Goal: Information Seeking & Learning: Find contact information

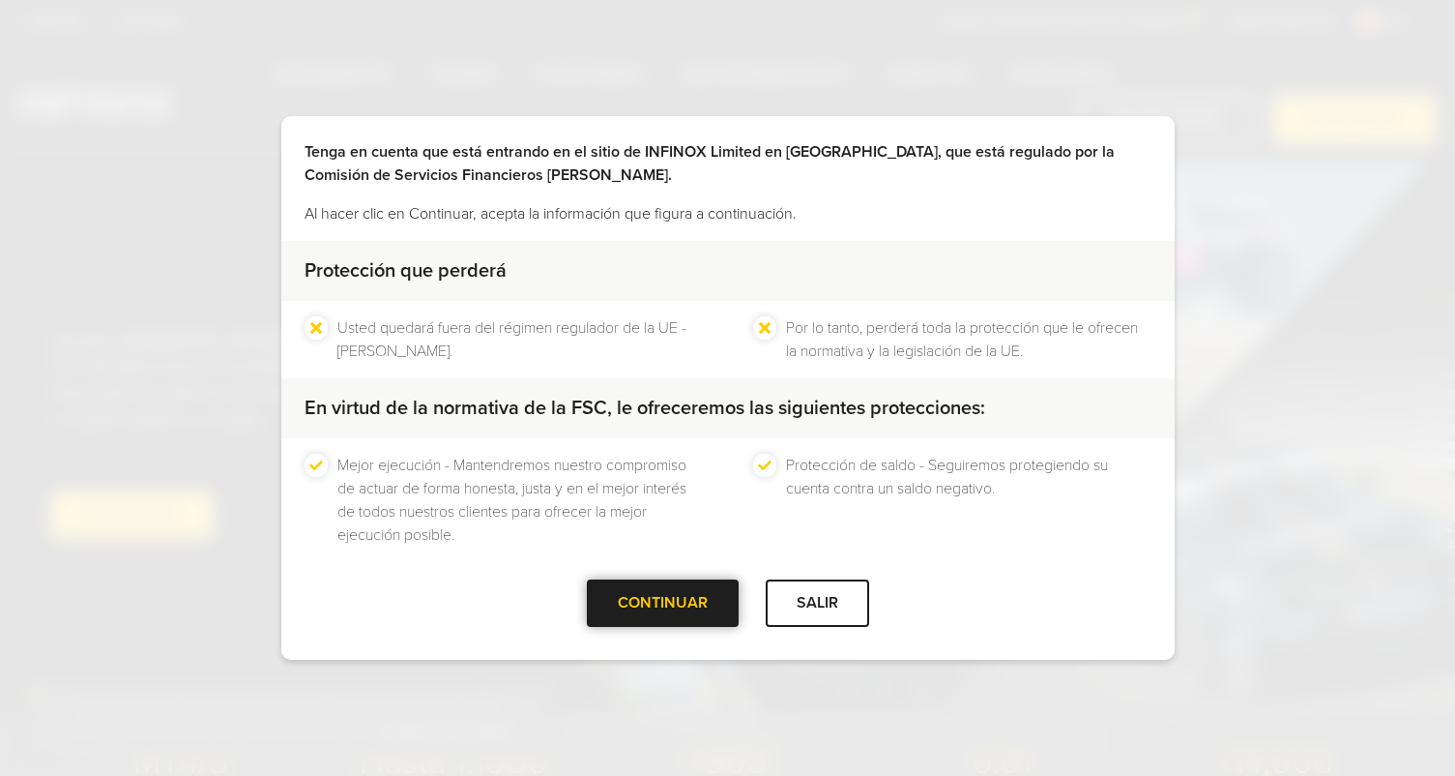
click at [699, 601] on div "CONTINUAR" at bounding box center [663, 602] width 152 height 47
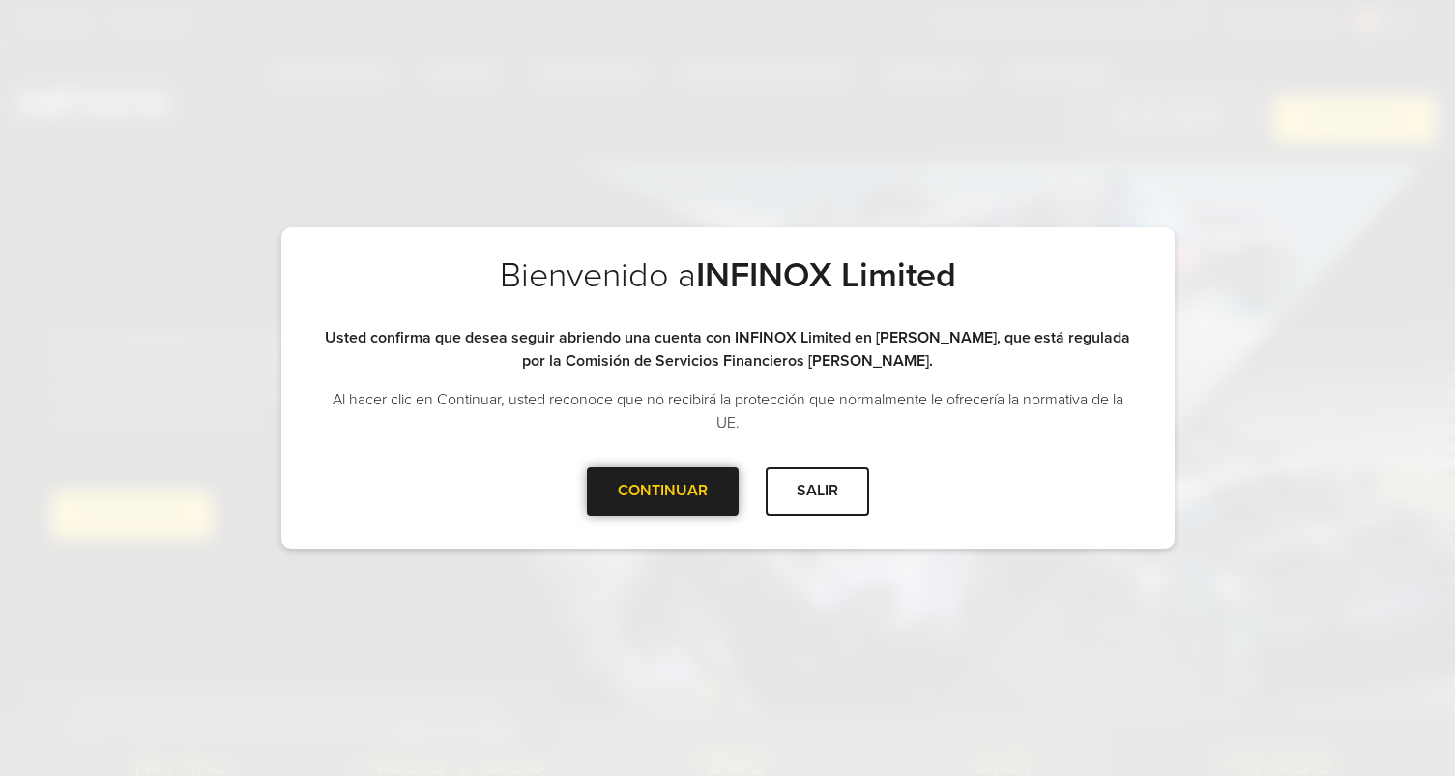
click at [662, 491] on div at bounding box center [662, 491] width 0 height 0
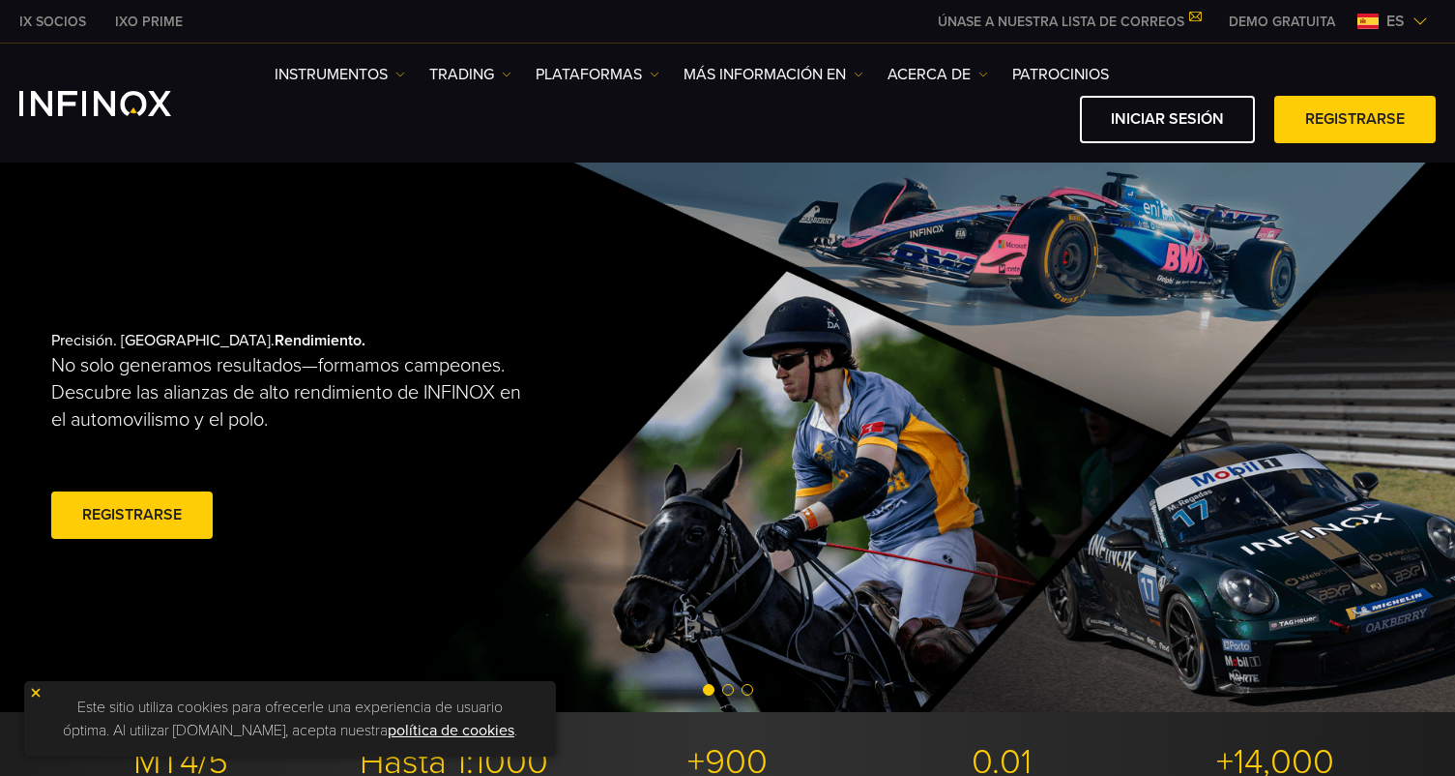
click at [1386, 23] on span "es" at bounding box center [1396, 21] width 34 height 23
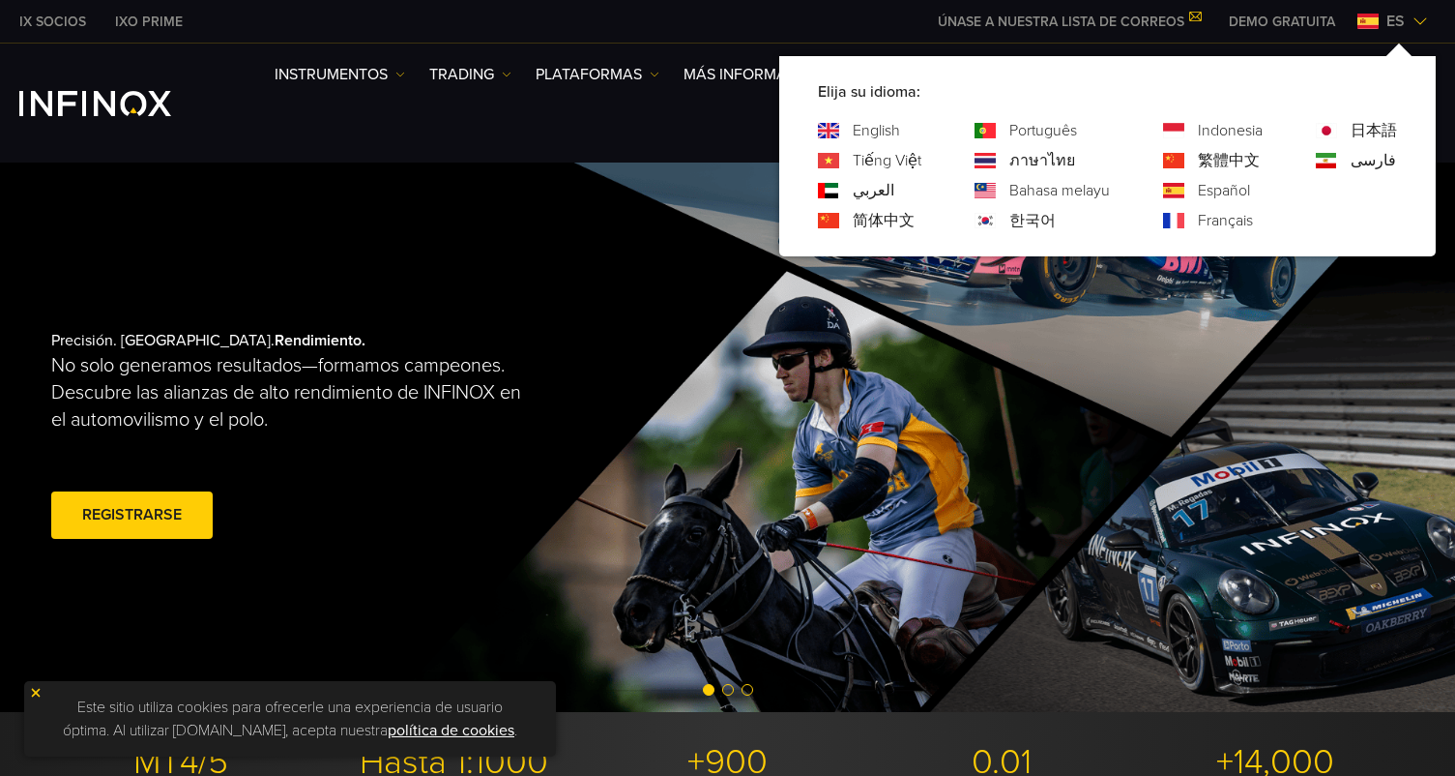
click at [880, 138] on link "English" at bounding box center [876, 130] width 47 height 23
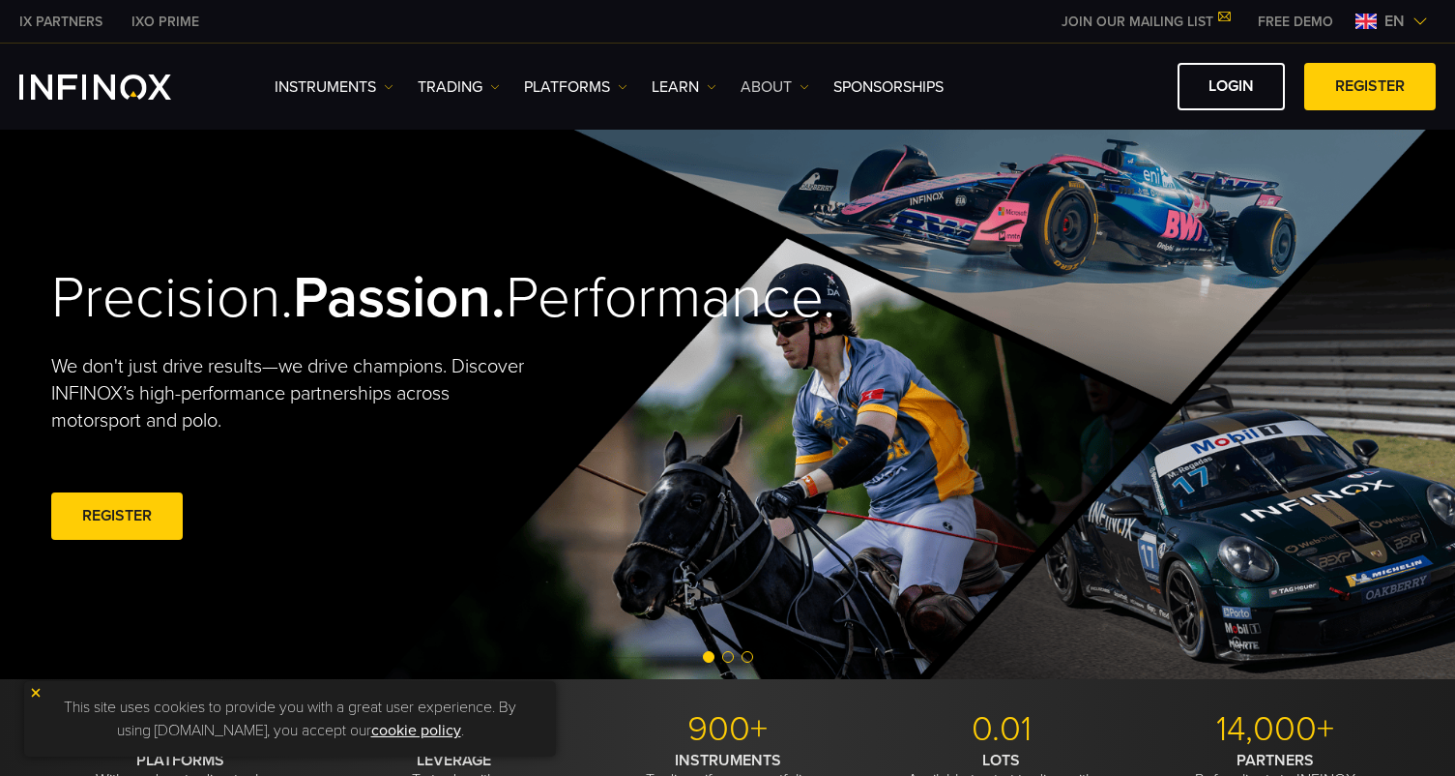
click at [778, 81] on link "ABOUT" at bounding box center [775, 86] width 69 height 23
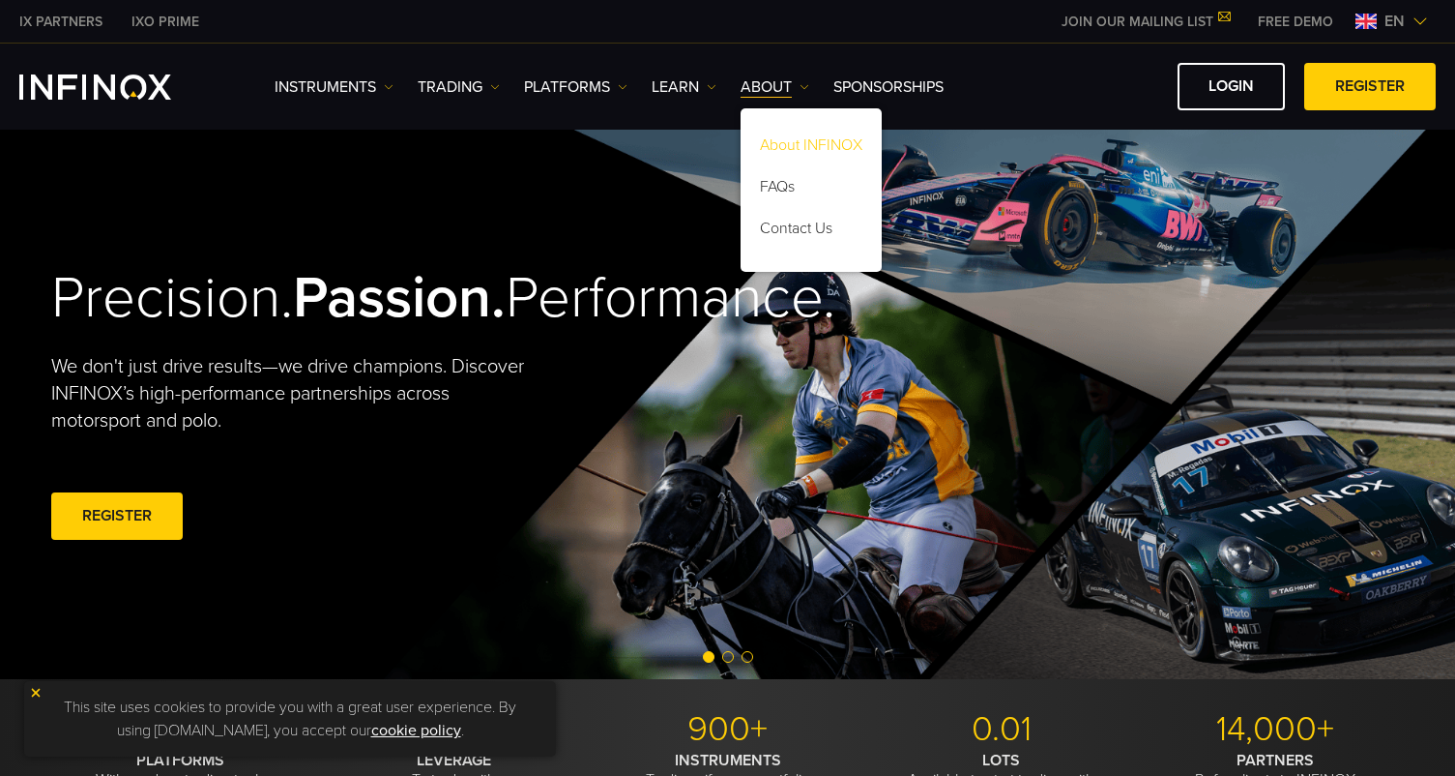
click at [810, 141] on link "About INFINOX" at bounding box center [811, 149] width 141 height 42
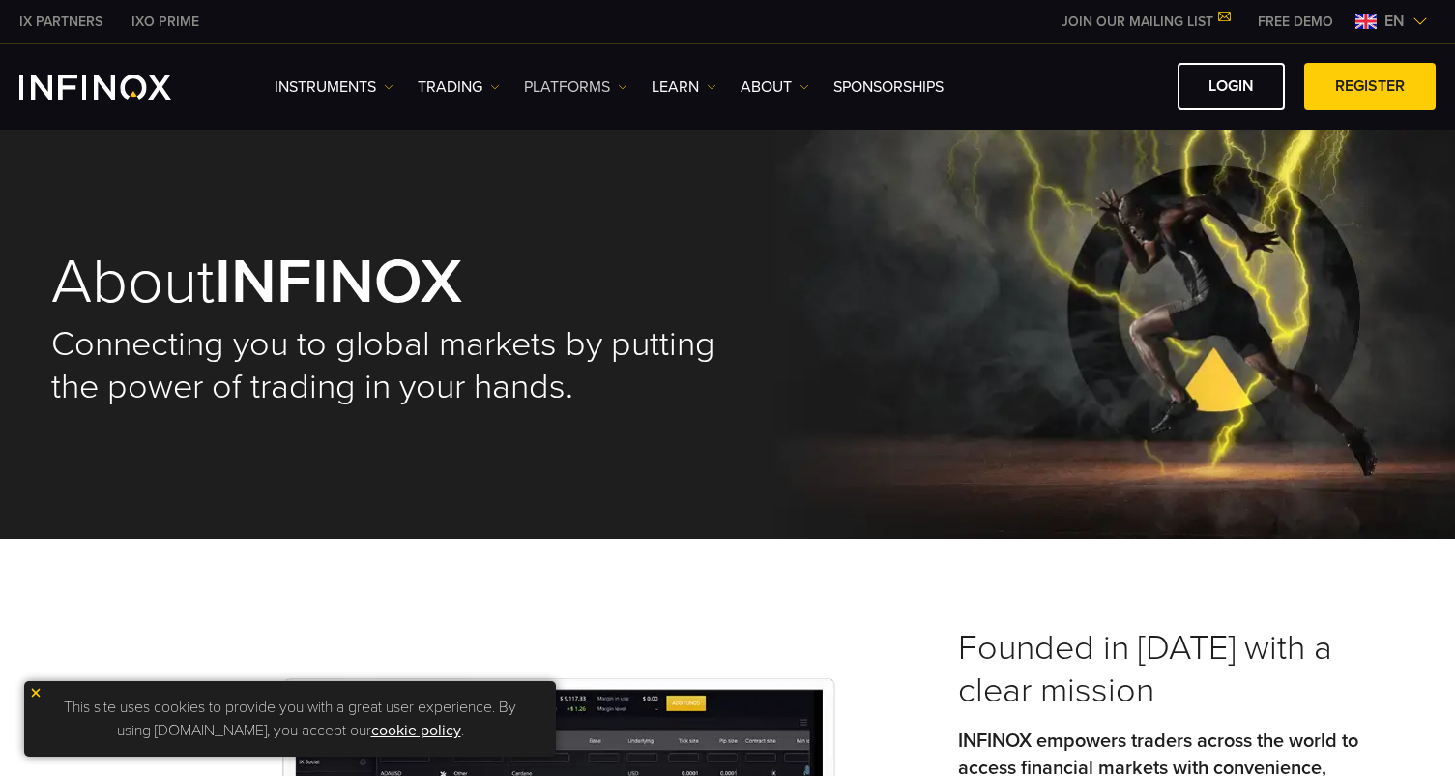
click at [583, 88] on link "PLATFORMS" at bounding box center [575, 86] width 103 height 23
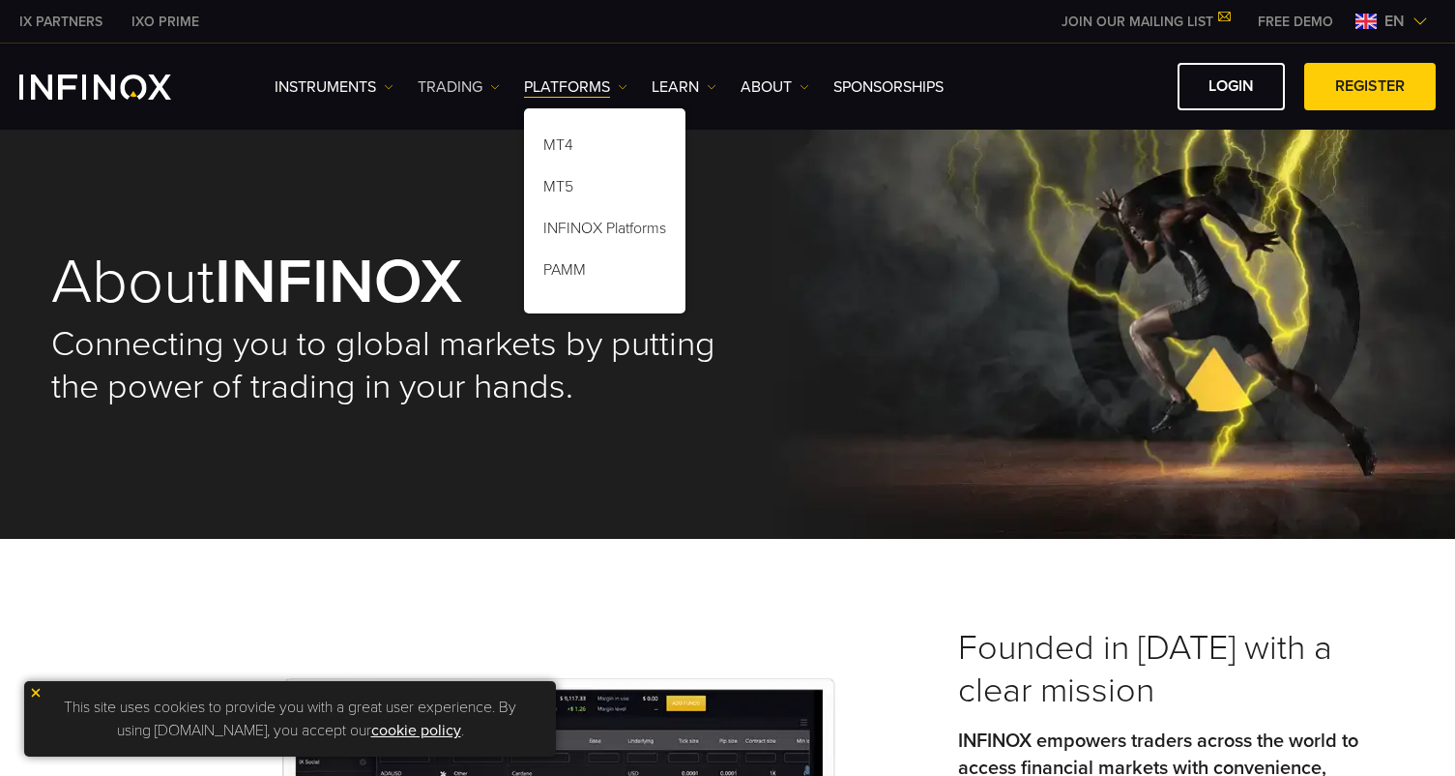
click at [465, 87] on link "TRADING" at bounding box center [459, 86] width 82 height 23
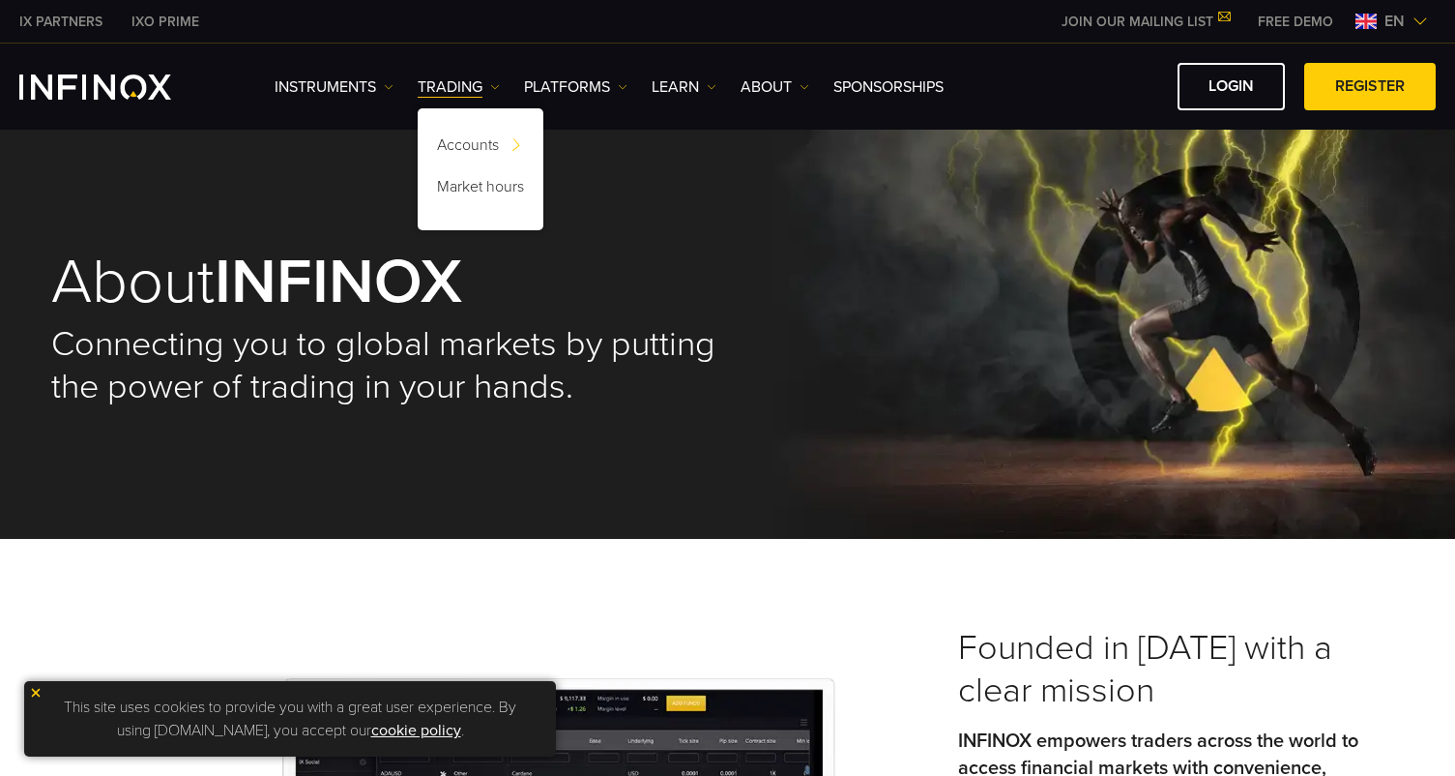
click at [368, 99] on div "Instruments Instruments Product Information TRADING Accounts" at bounding box center [855, 86] width 1161 height 47
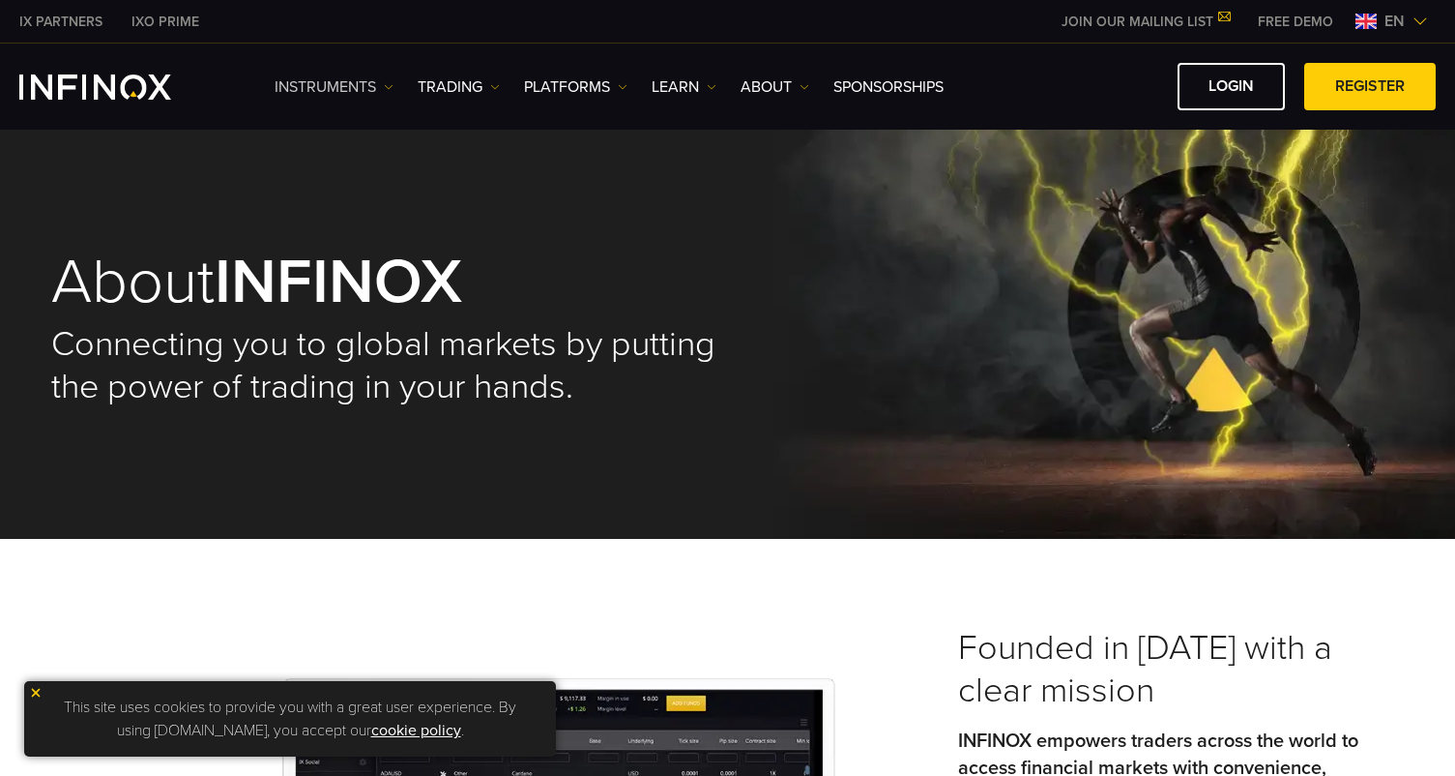
click at [343, 88] on link "Instruments" at bounding box center [334, 86] width 119 height 23
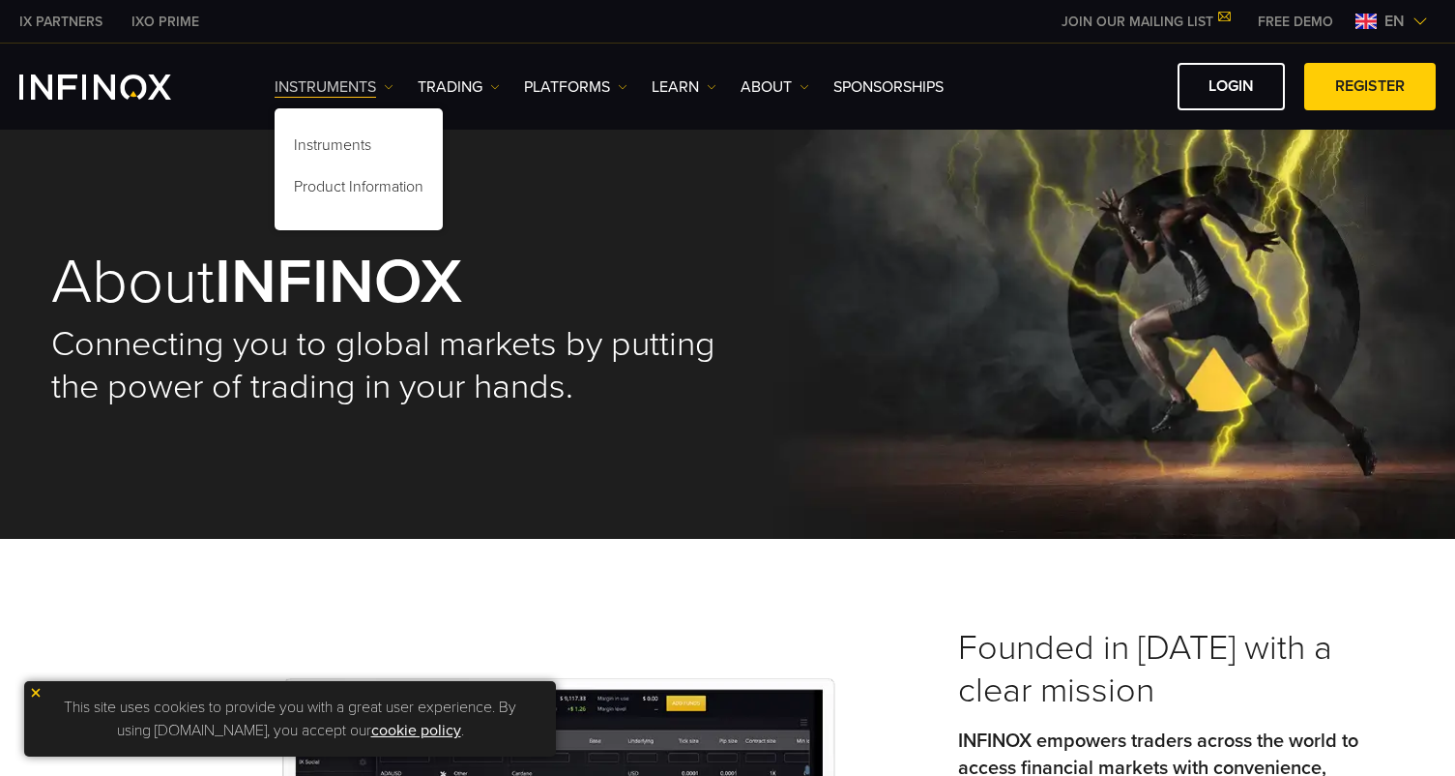
click at [343, 88] on link "Instruments" at bounding box center [334, 86] width 119 height 23
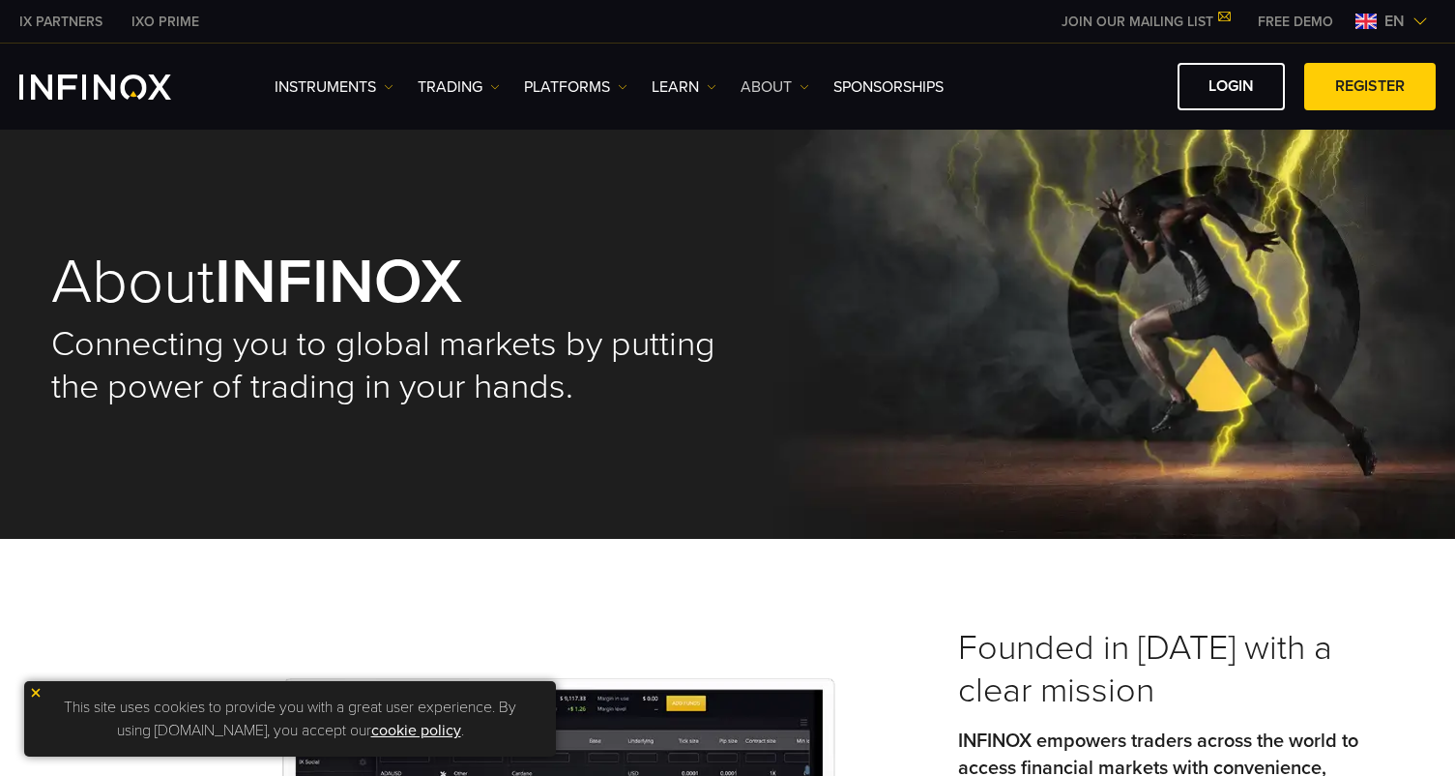
click at [769, 84] on link "ABOUT" at bounding box center [775, 86] width 69 height 23
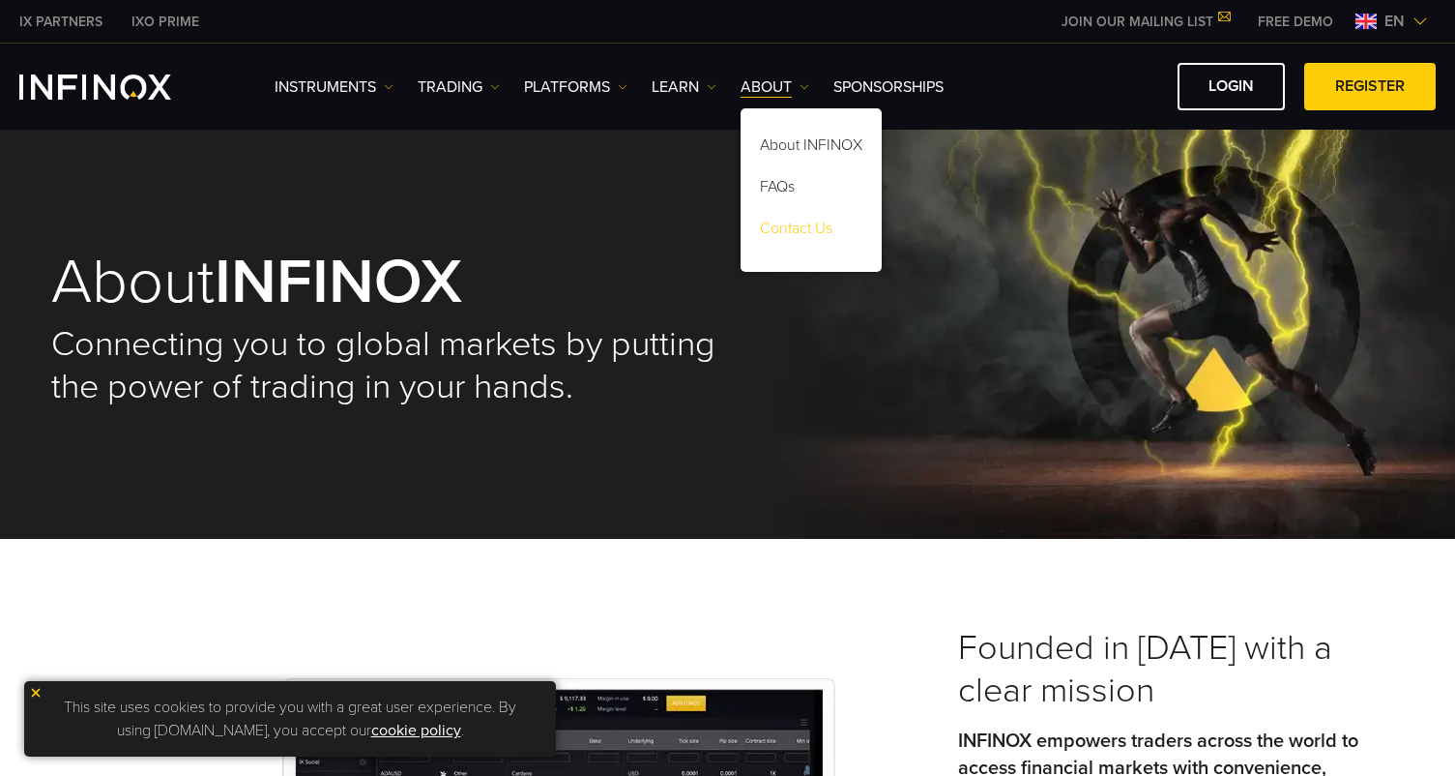
click at [800, 228] on link "Contact Us" at bounding box center [811, 232] width 141 height 42
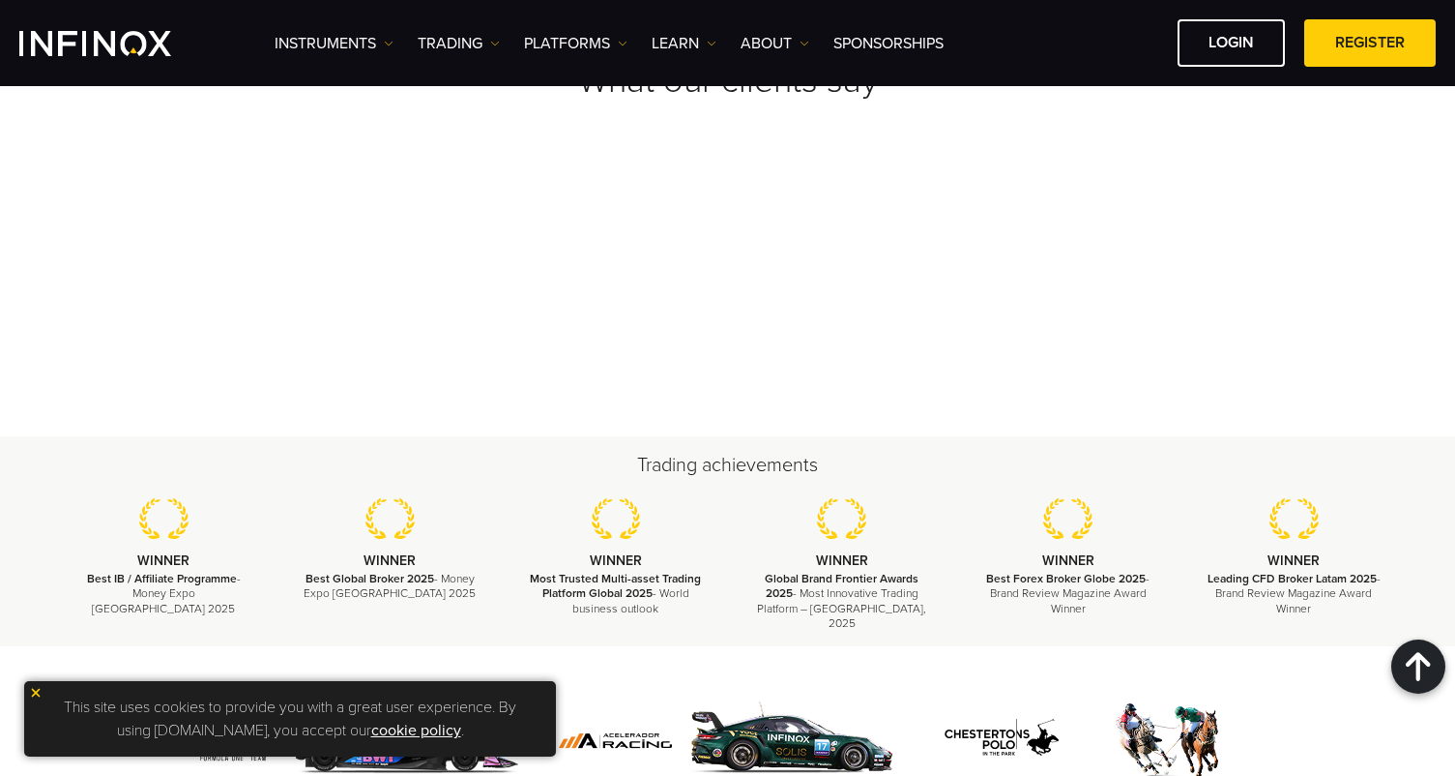
scroll to position [2588, 0]
